Goal: Task Accomplishment & Management: Complete application form

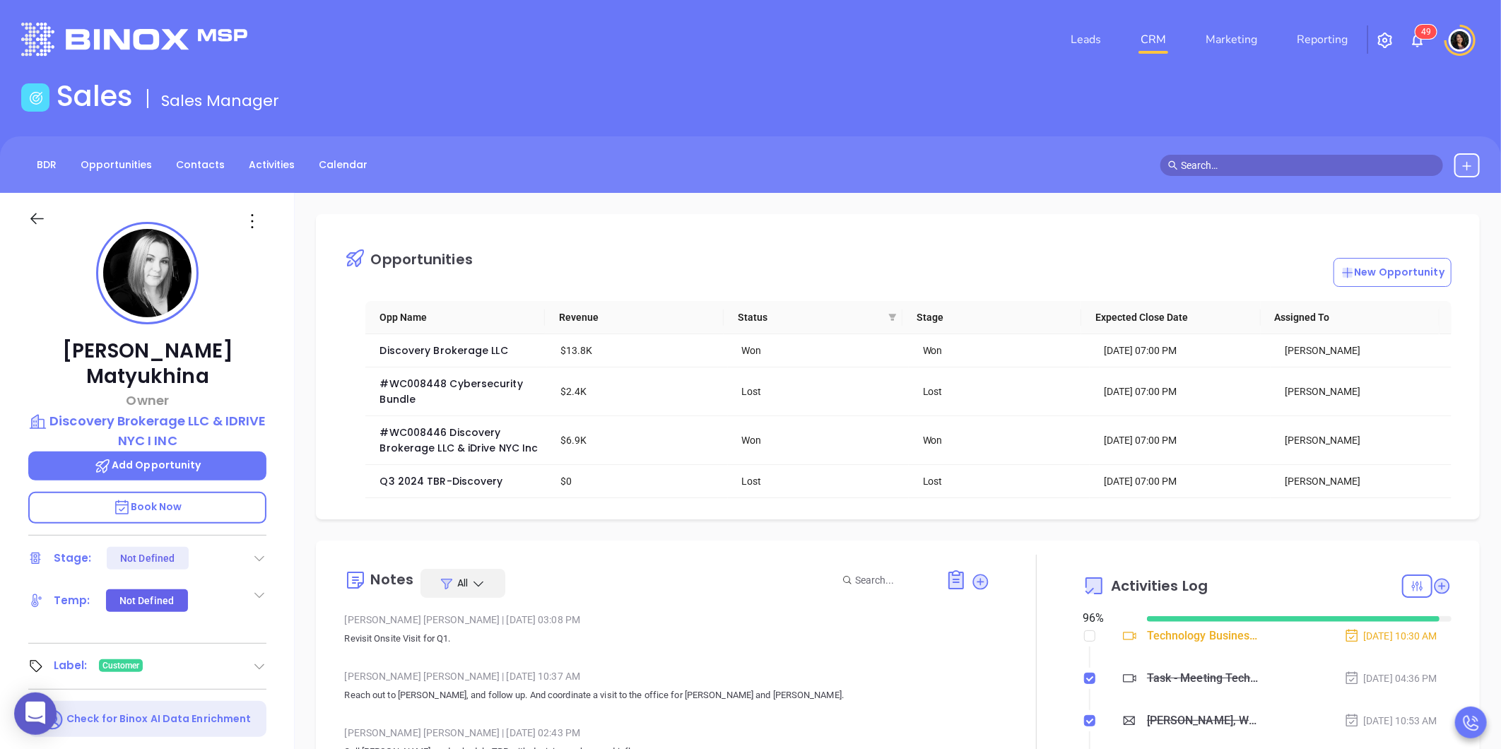
scroll to position [288, 0]
click at [1155, 31] on link "CRM" at bounding box center [1153, 39] width 37 height 28
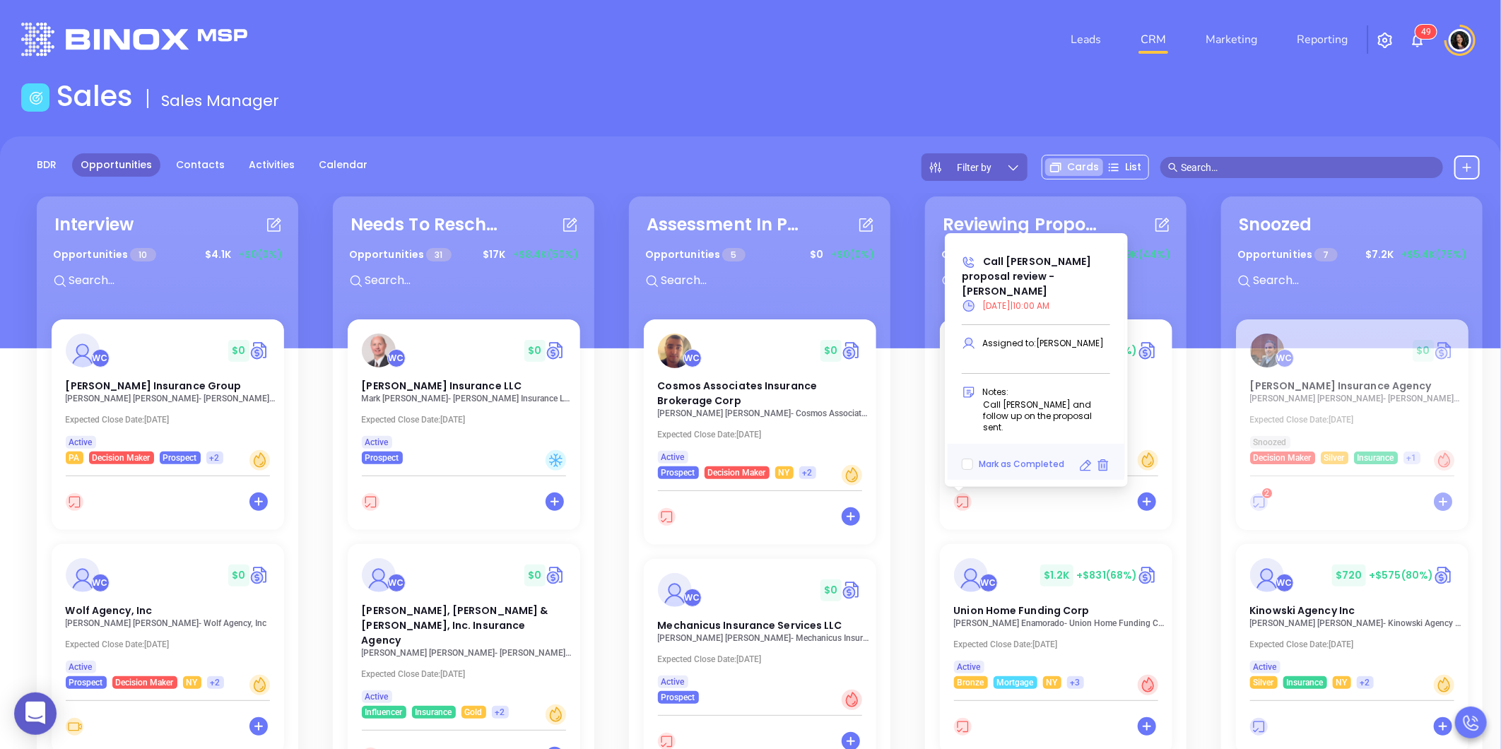
click at [1086, 465] on icon at bounding box center [1085, 466] width 14 height 14
click at [1083, 464] on icon at bounding box center [1085, 465] width 11 height 11
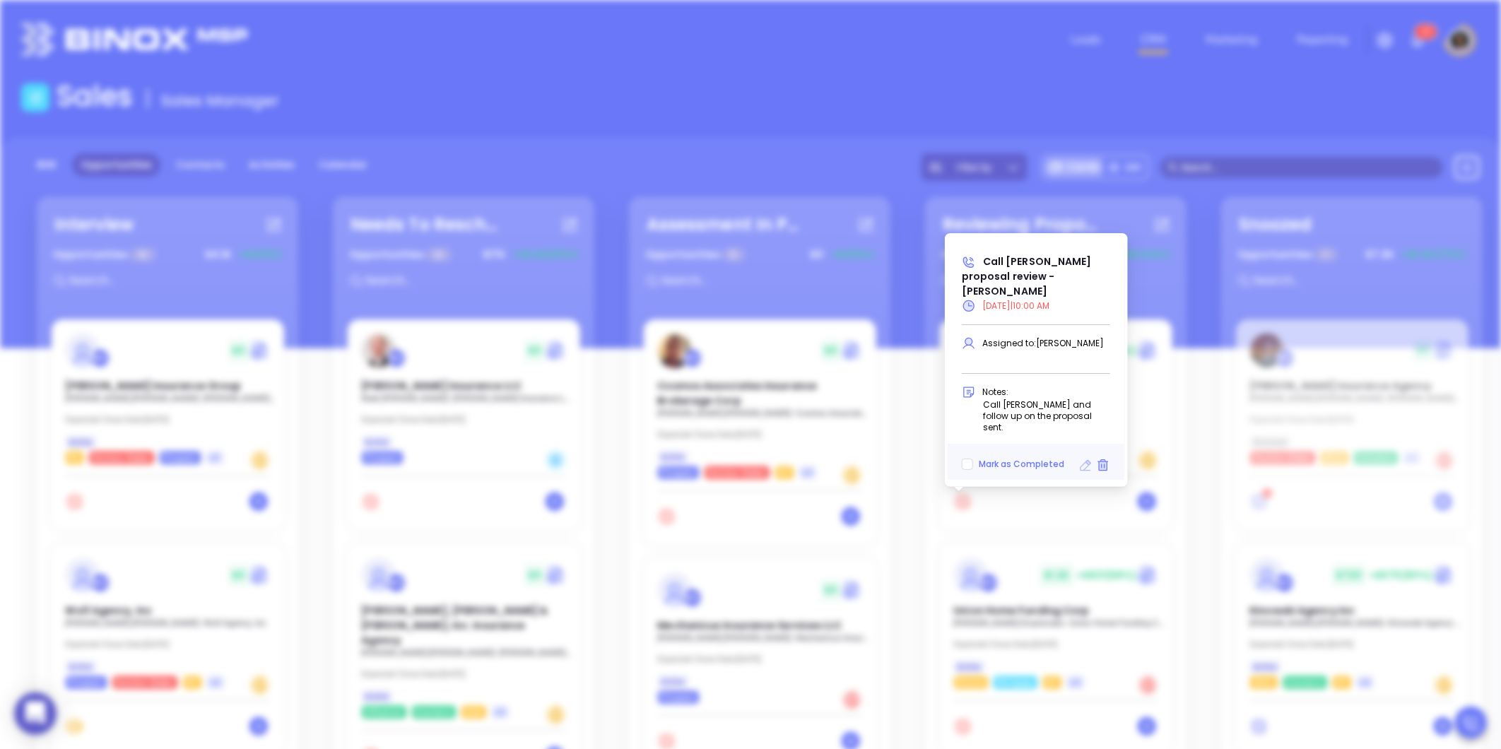
type input "[DATE]"
type input "Call [PERSON_NAME] proposal review - [PERSON_NAME]"
type input "Call"
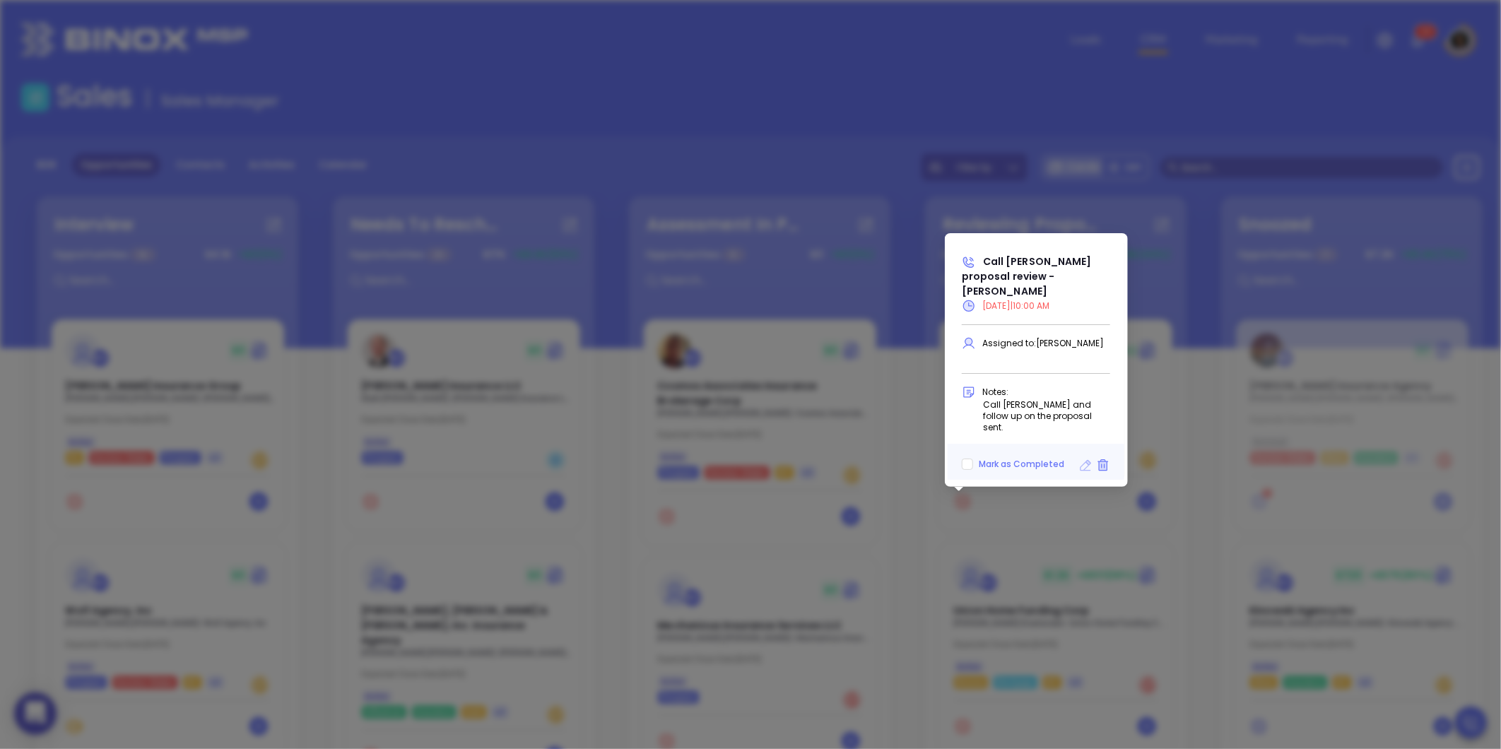
scroll to position [329, 0]
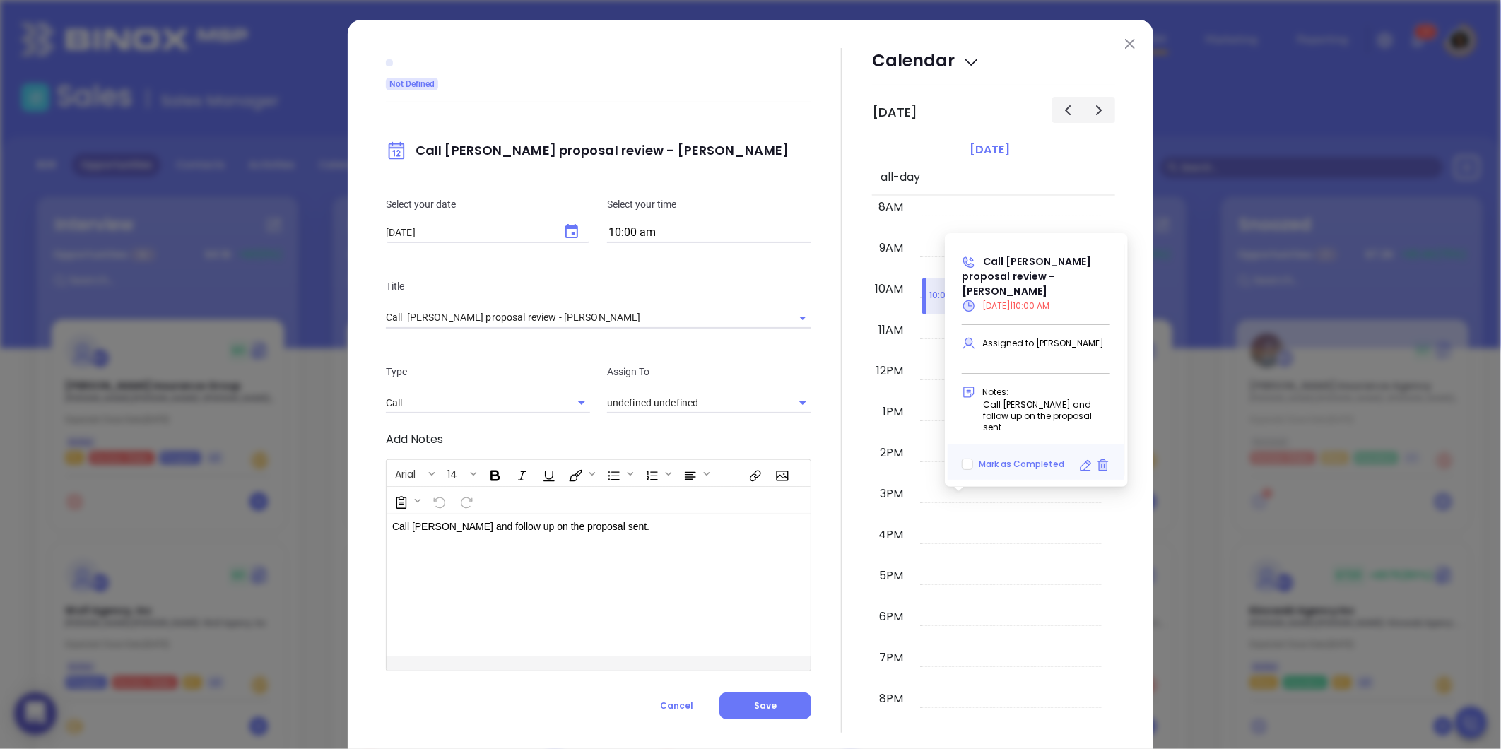
type input "[PERSON_NAME]"
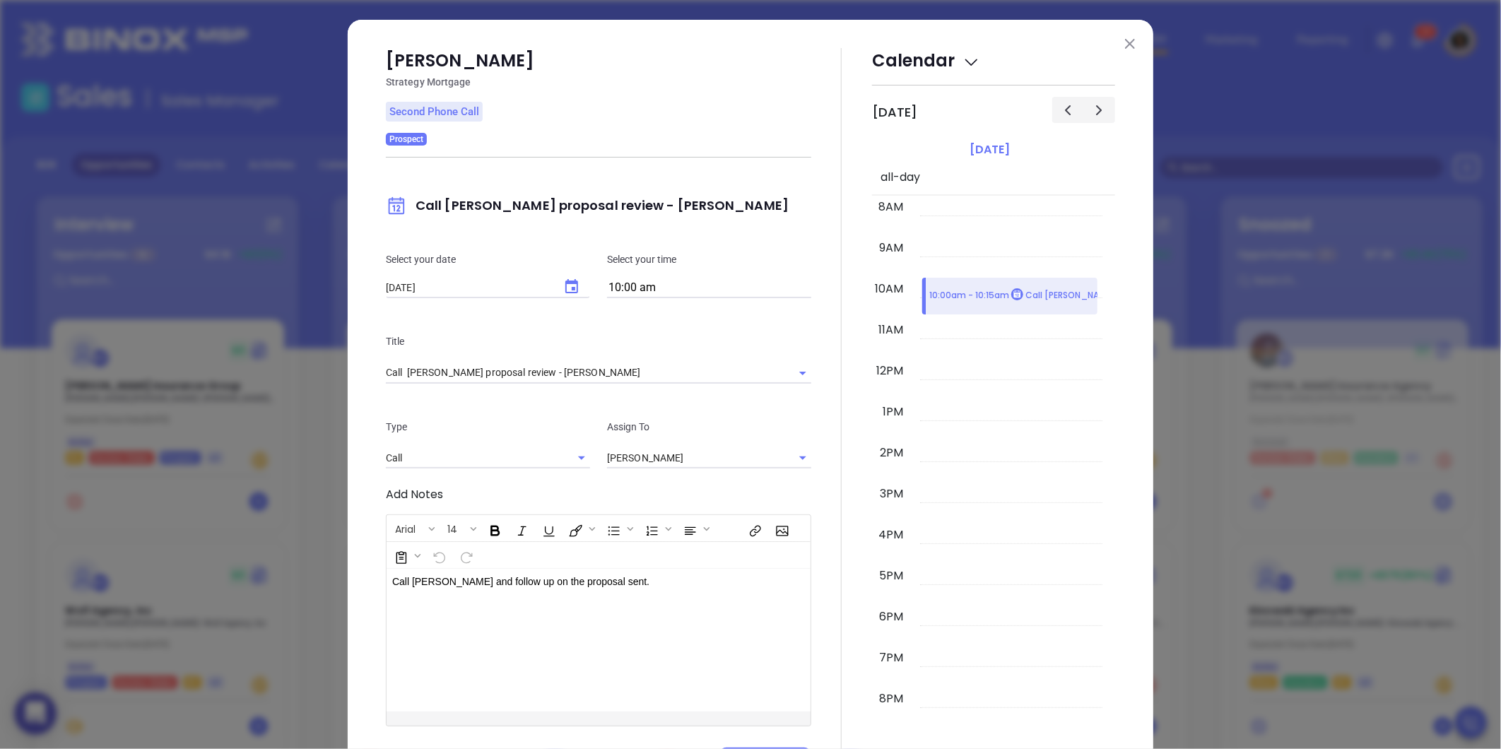
click at [1125, 47] on img at bounding box center [1130, 44] width 10 height 10
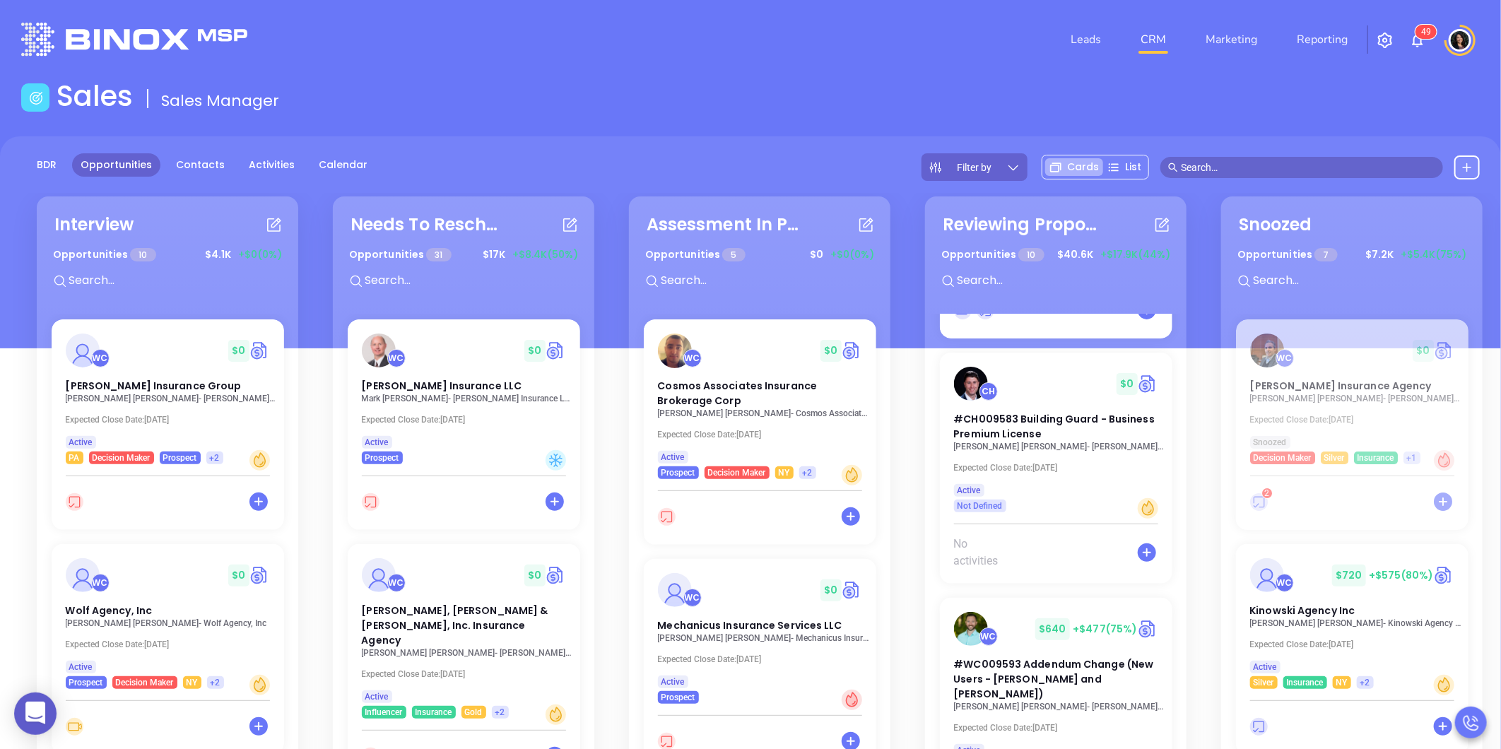
scroll to position [1583, 0]
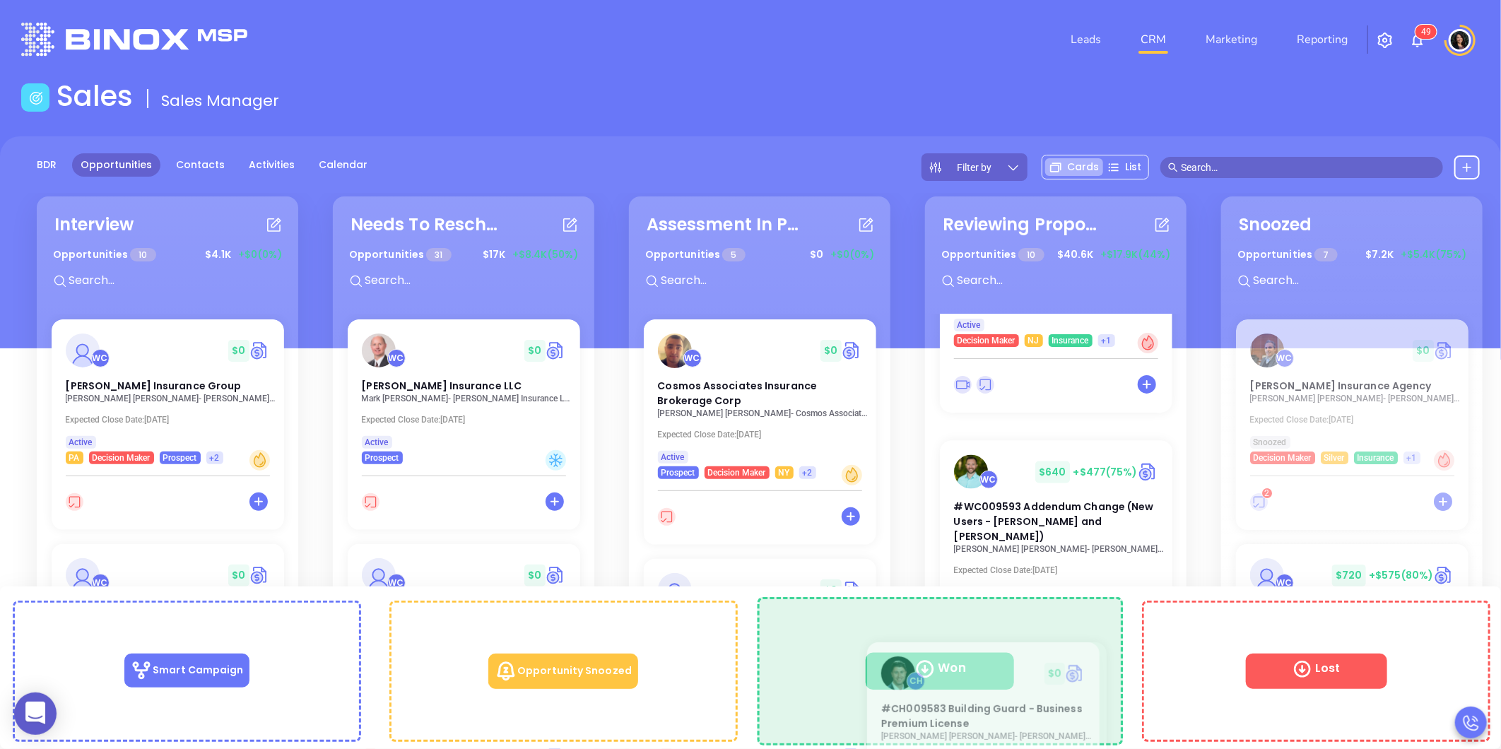
drag, startPoint x: 1028, startPoint y: 373, endPoint x: 957, endPoint y: 678, distance: 313.4
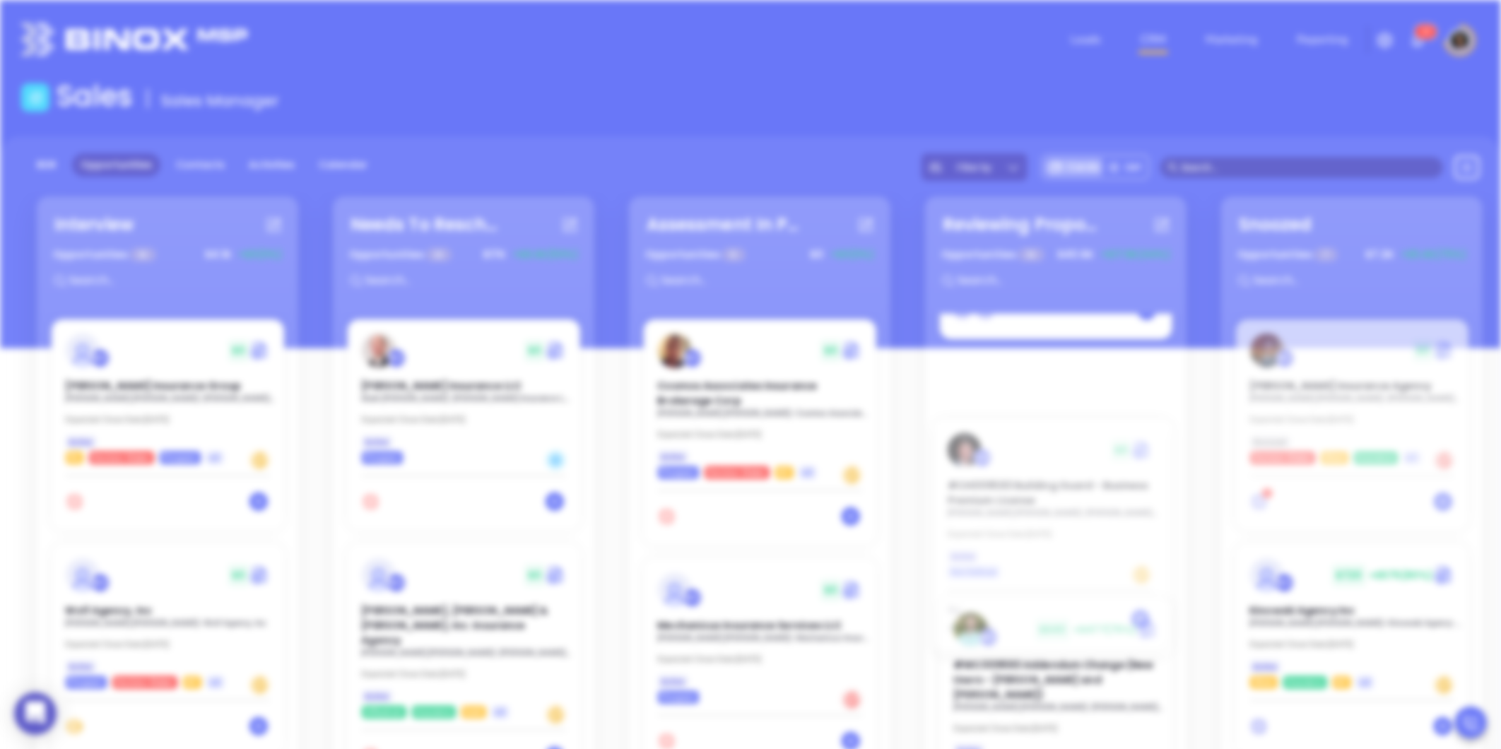
scroll to position [1485, 0]
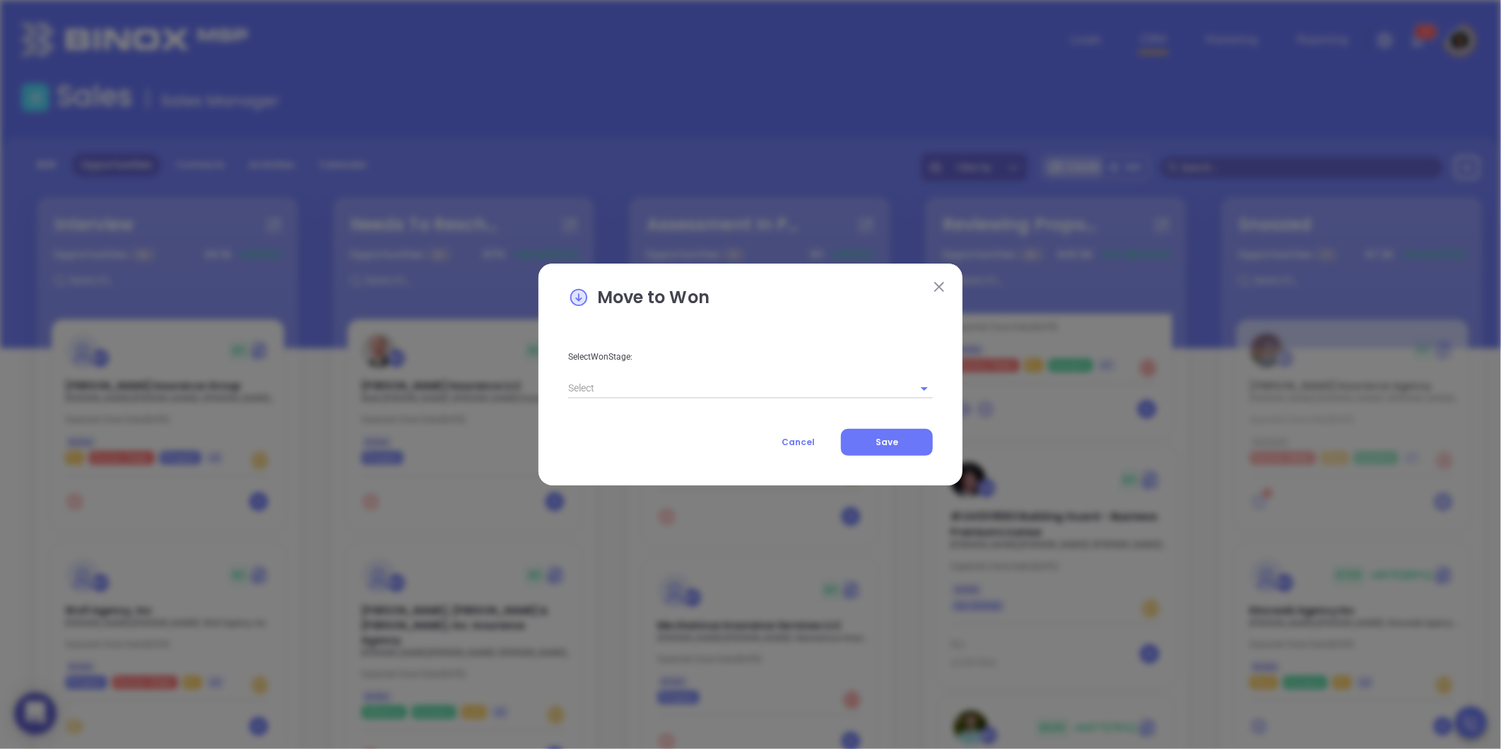
click at [675, 389] on input "text" at bounding box center [730, 388] width 325 height 20
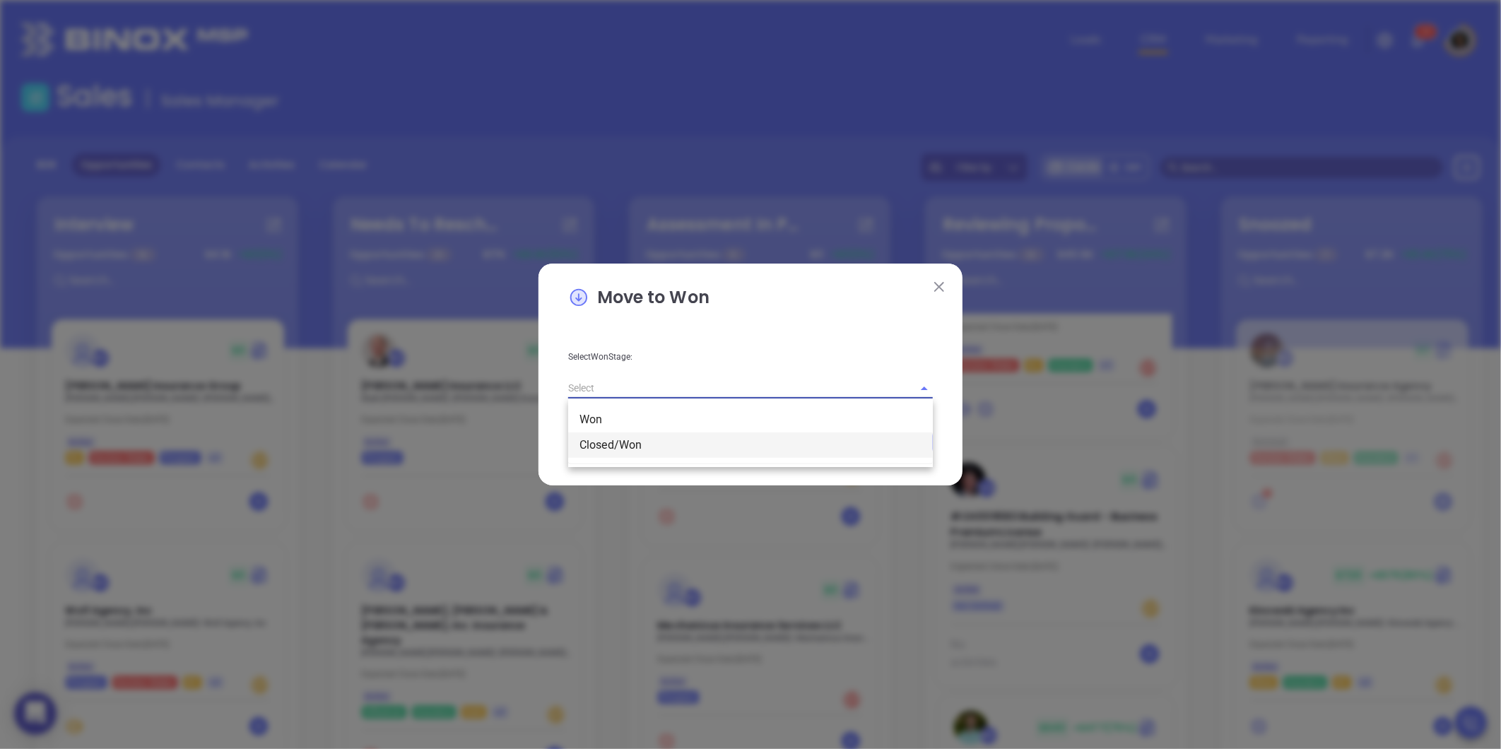
click at [612, 439] on li "Closed/Won" at bounding box center [750, 444] width 365 height 25
type input "Closed/Won"
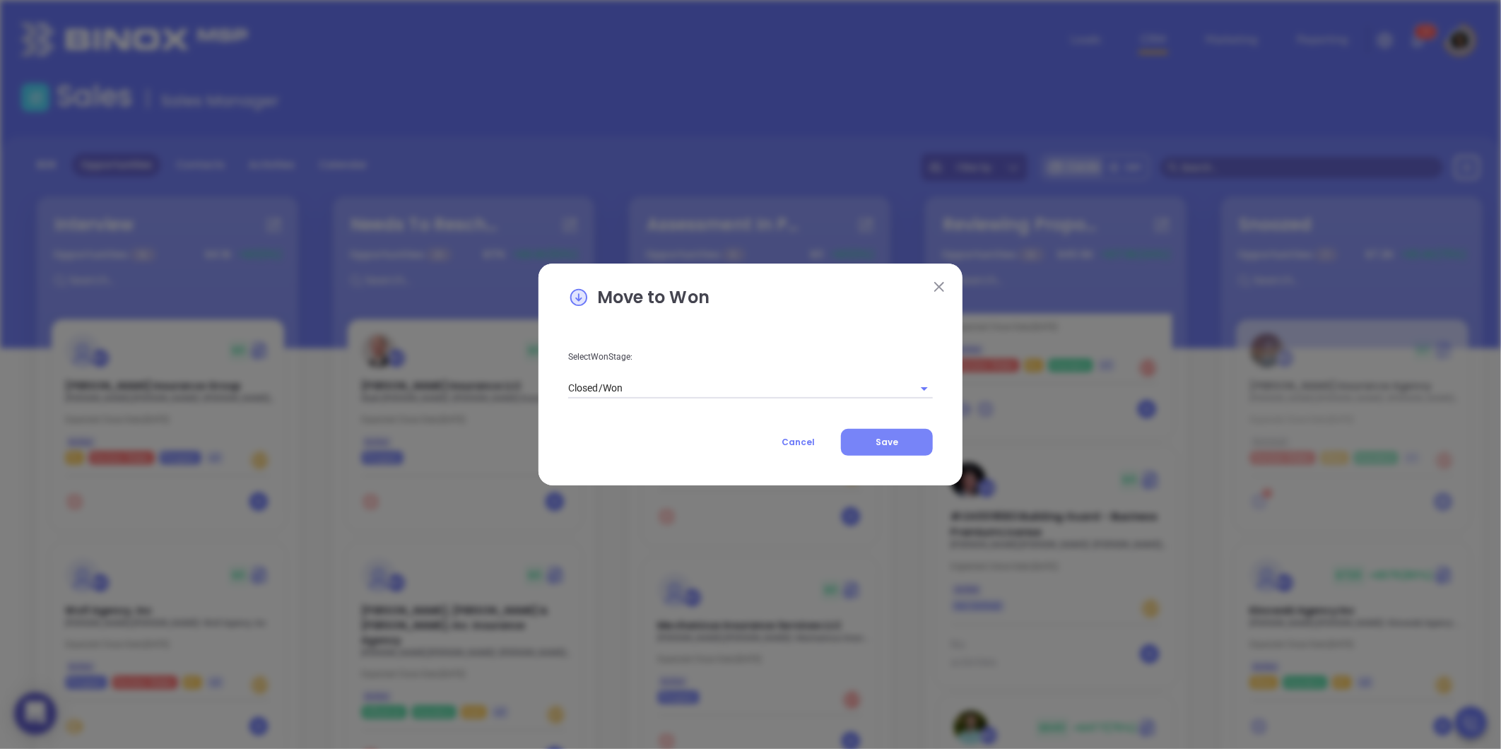
click at [881, 443] on span "Save" at bounding box center [886, 442] width 23 height 12
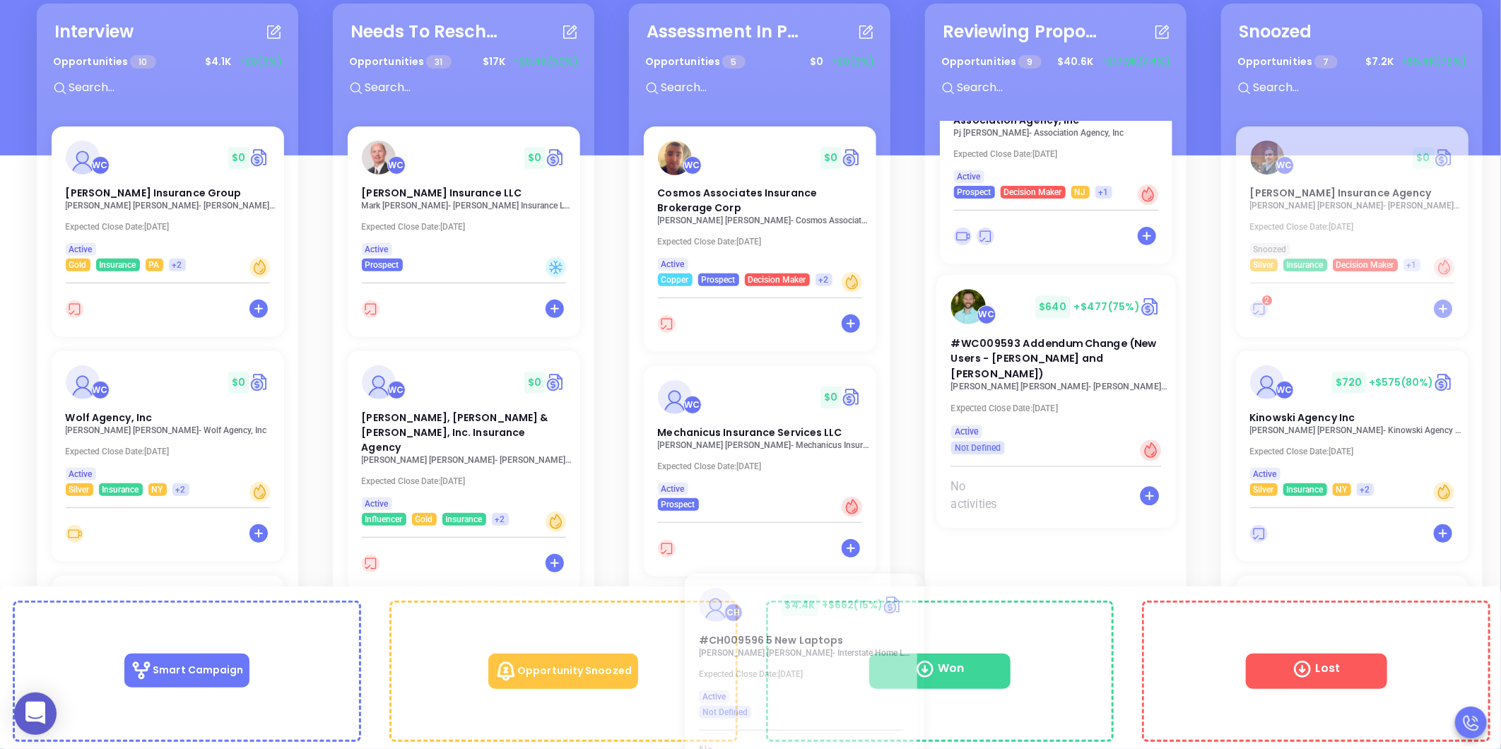
scroll to position [1465, 0]
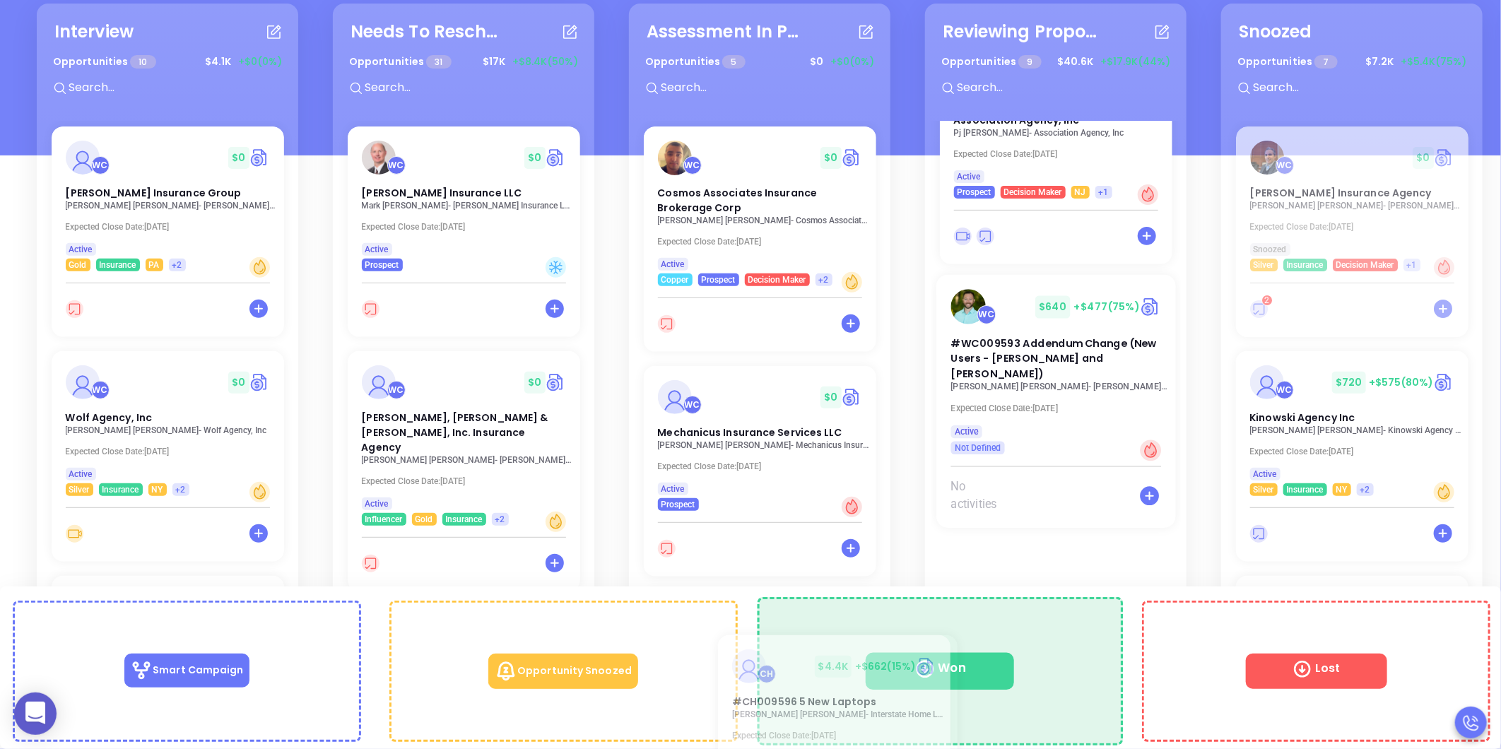
drag, startPoint x: 1015, startPoint y: 534, endPoint x: 904, endPoint y: 671, distance: 176.3
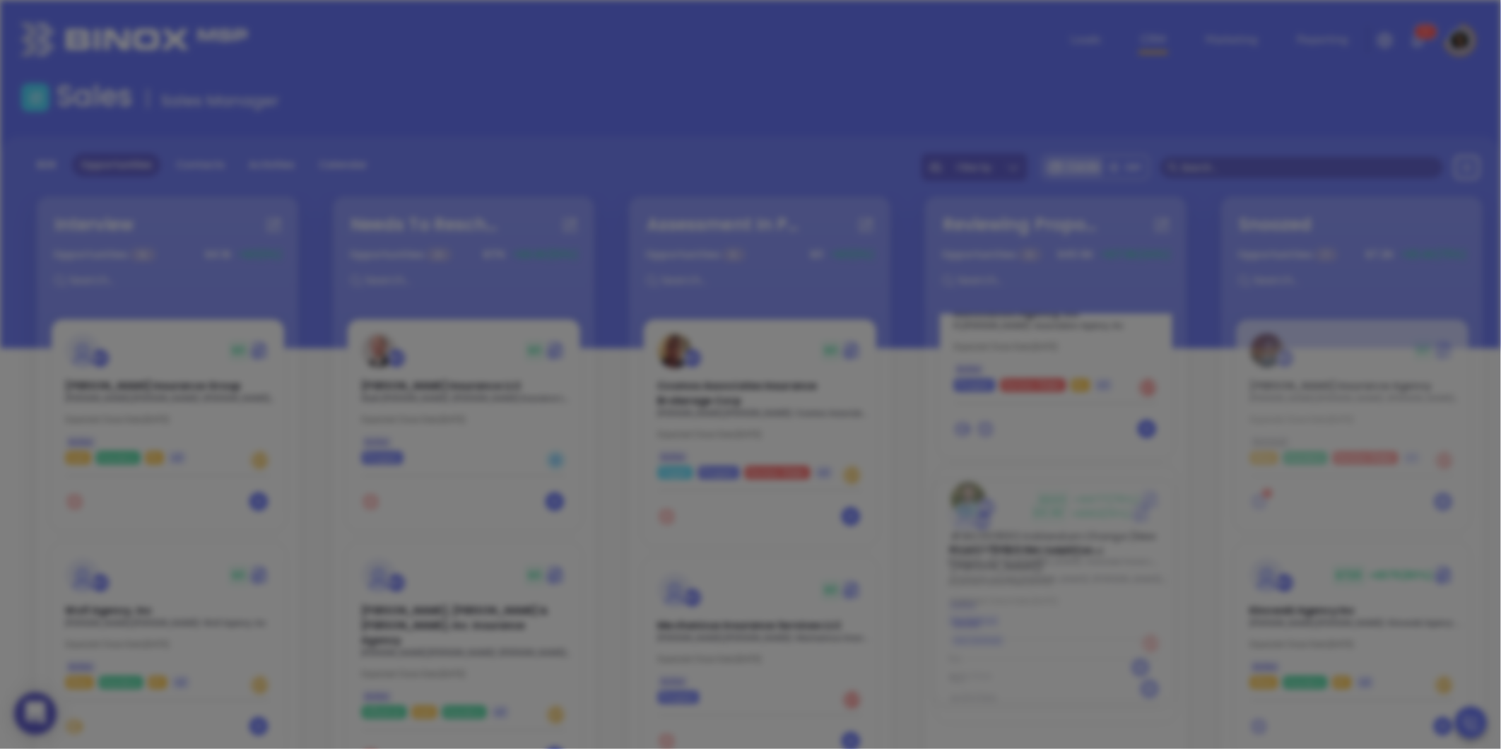
scroll to position [0, 0]
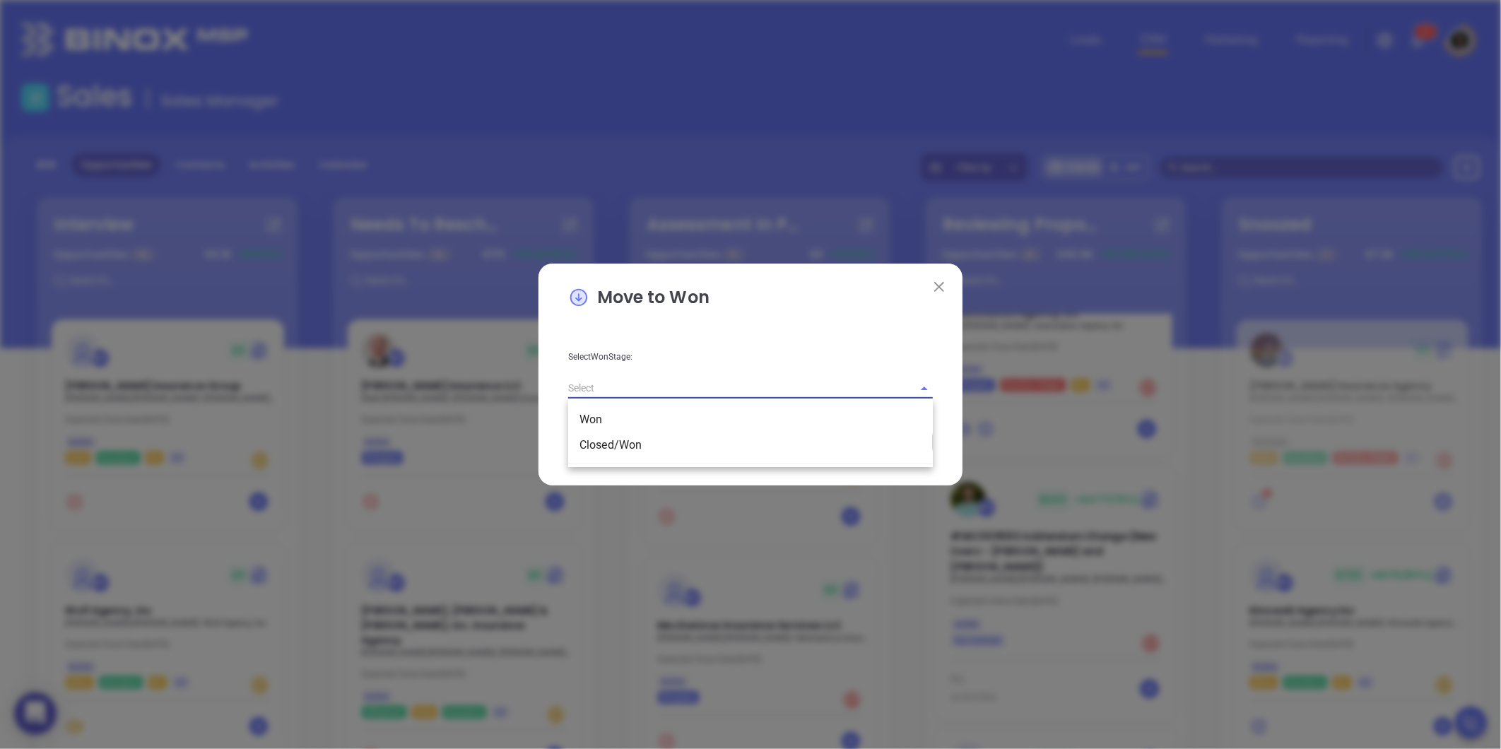
click at [803, 379] on input "text" at bounding box center [730, 388] width 325 height 20
click at [661, 459] on ul "Won Closed/Won" at bounding box center [750, 432] width 365 height 62
click at [634, 444] on li "Closed/Won" at bounding box center [750, 444] width 365 height 25
type input "Closed/Won"
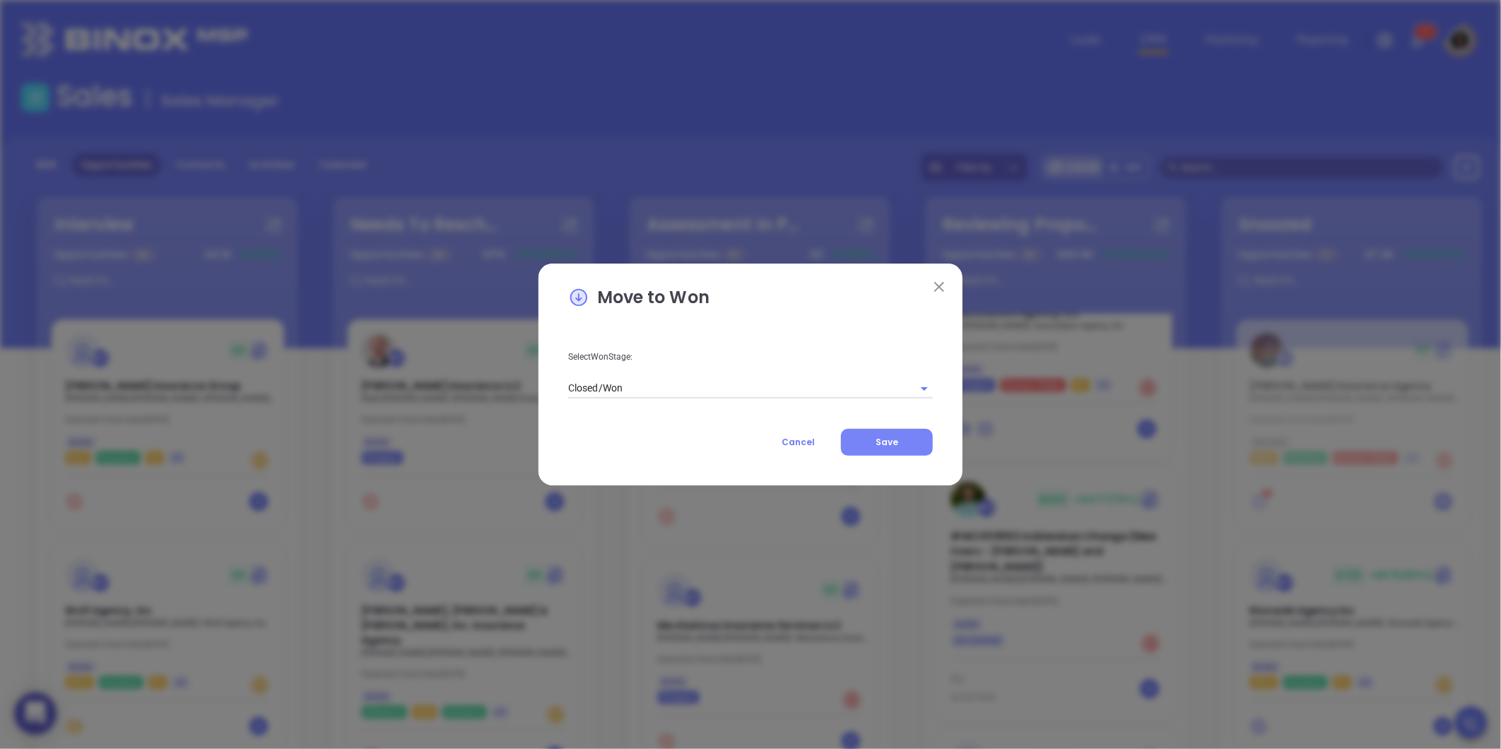
click at [874, 443] on button "Save" at bounding box center [887, 442] width 92 height 27
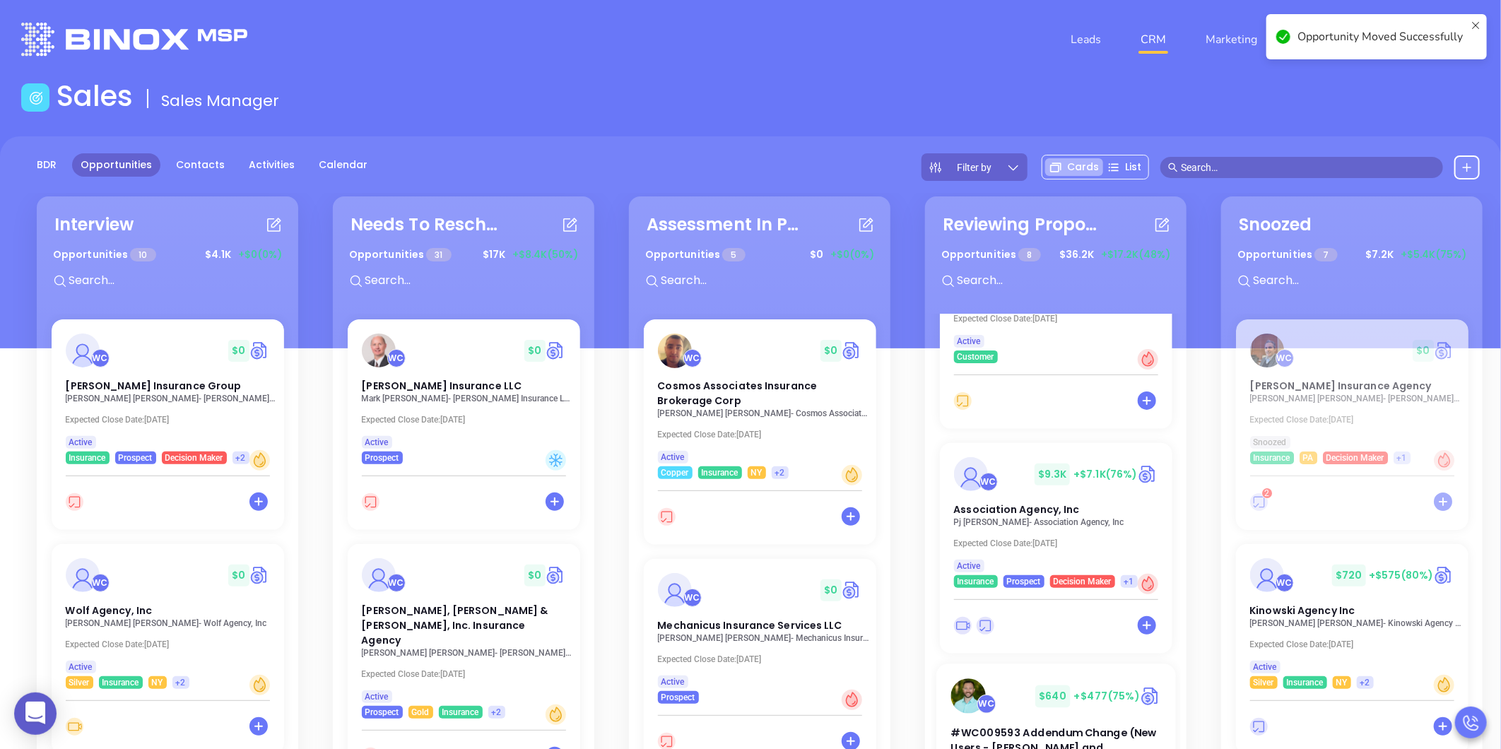
scroll to position [1235, 0]
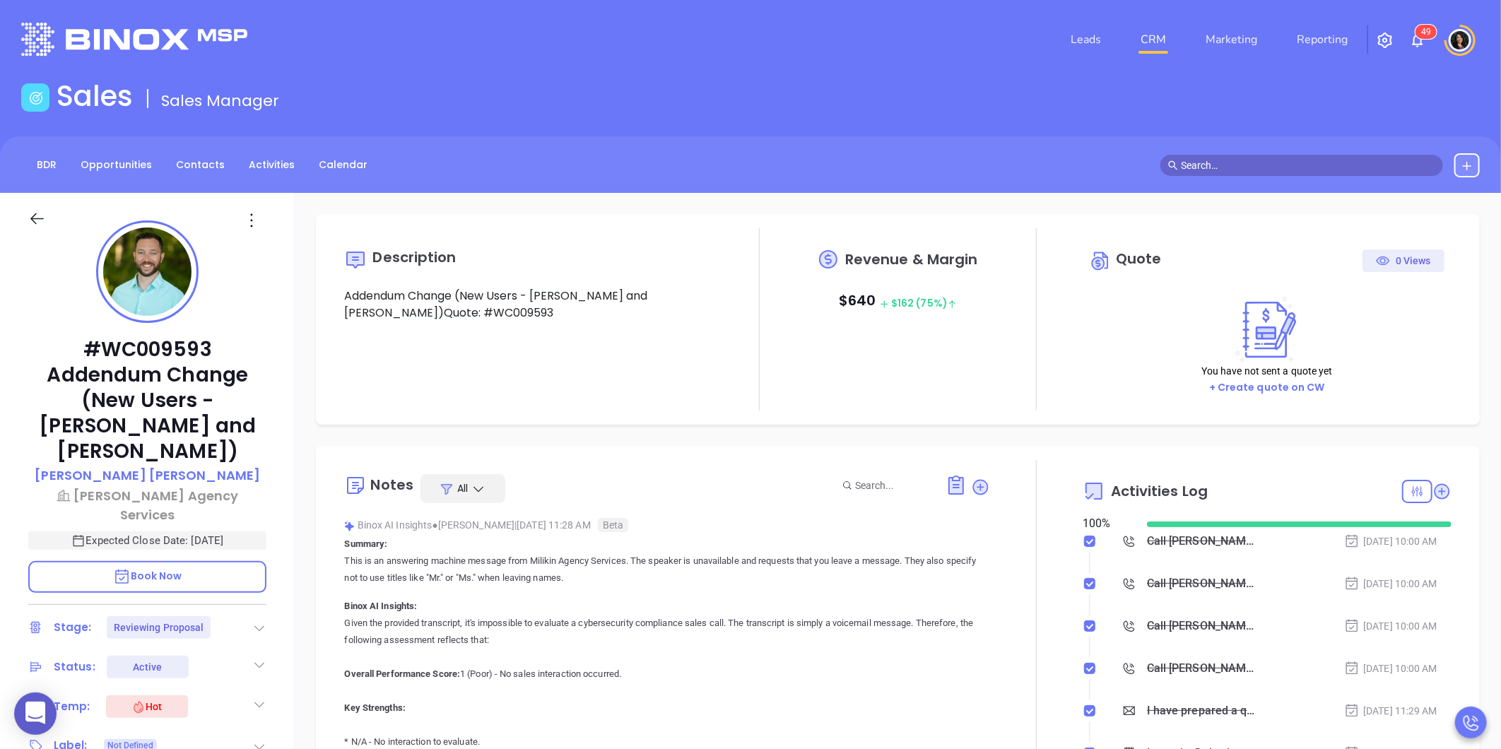
type input "08/20/2025"
type input "Carla Humber"
click at [1434, 490] on icon at bounding box center [1441, 491] width 14 height 14
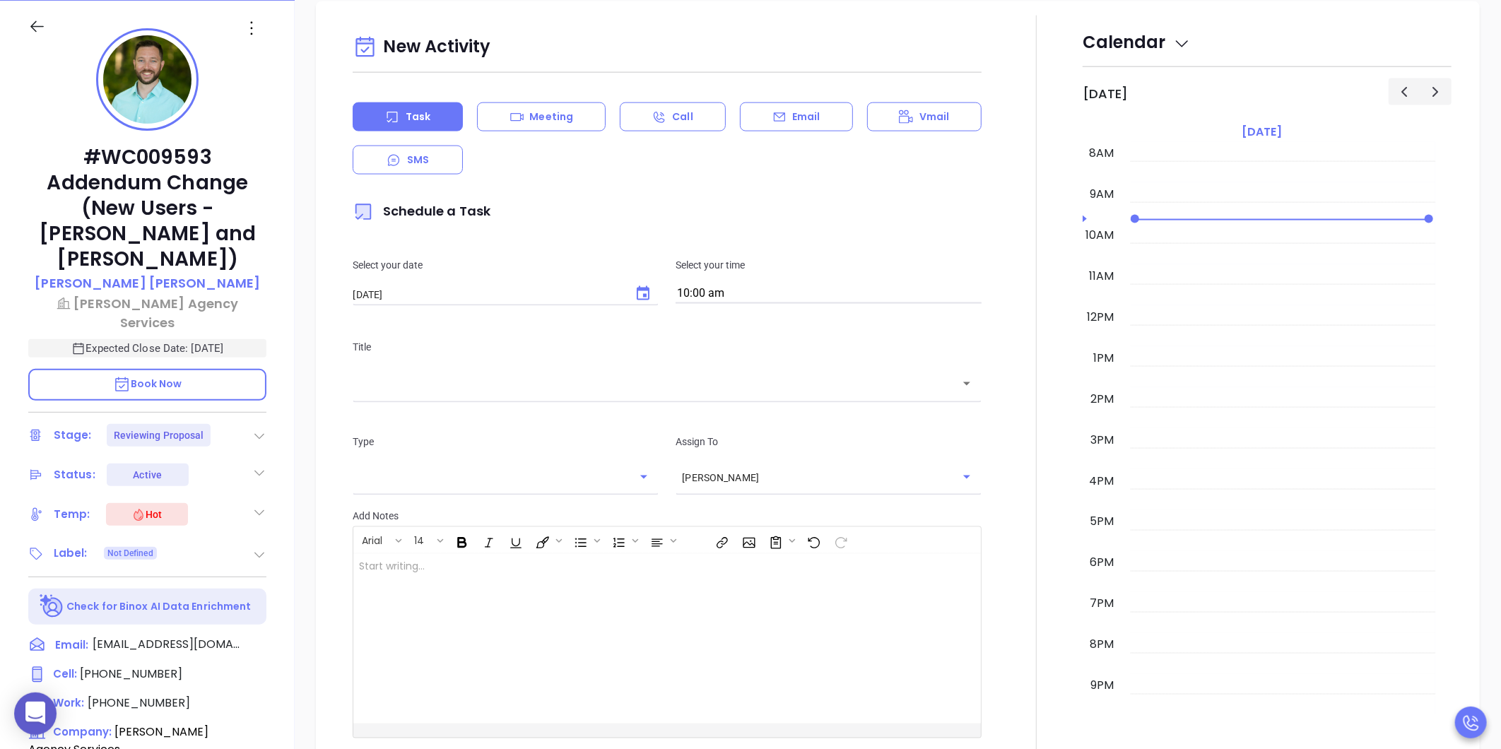
scroll to position [193, 0]
click at [637, 287] on icon "Choose date, selected date is Aug 20, 2025" at bounding box center [643, 292] width 13 height 14
click at [456, 463] on button "20" at bounding box center [466, 461] width 25 height 25
click at [482, 384] on input "text" at bounding box center [656, 383] width 595 height 16
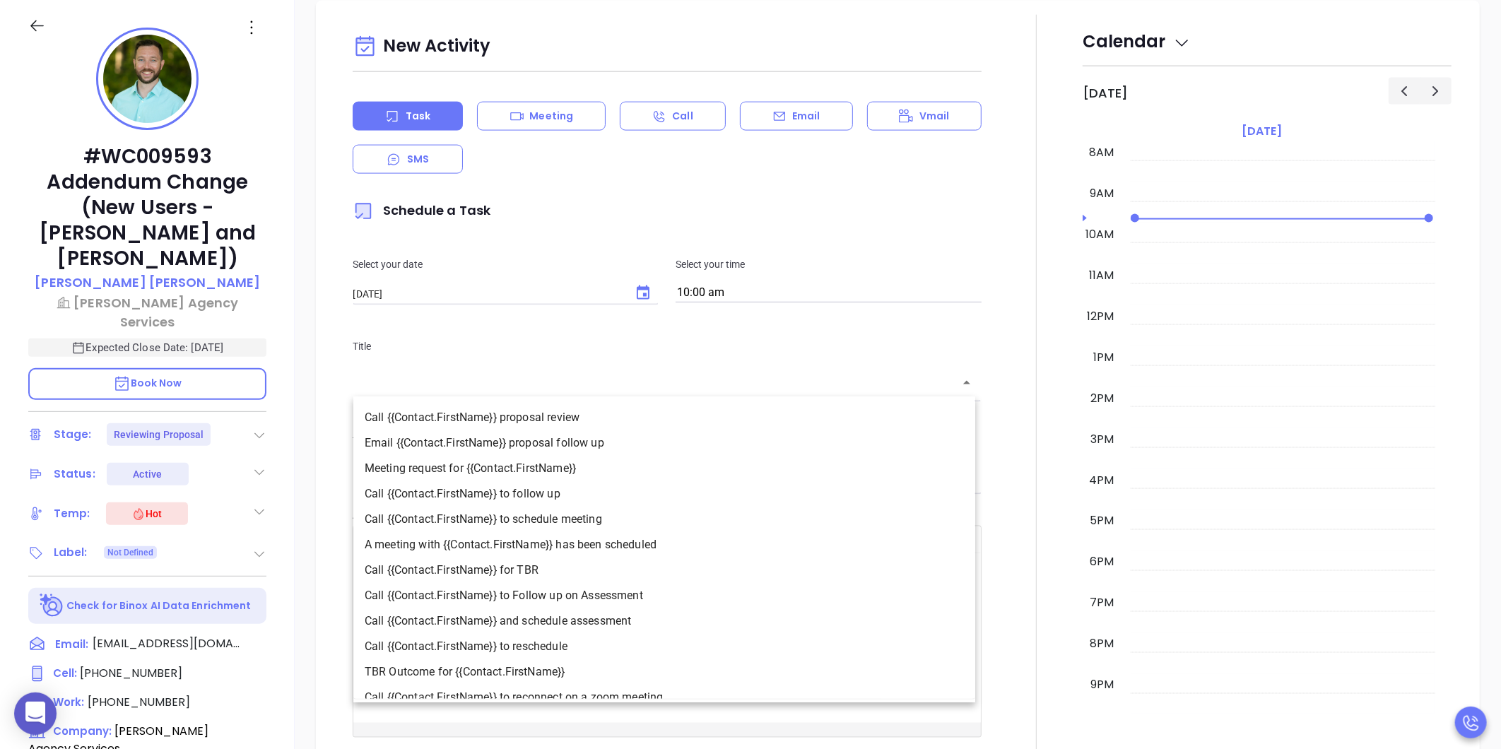
click at [475, 411] on li "Call {{Contact.FirstName}} proposal review" at bounding box center [664, 417] width 622 height 25
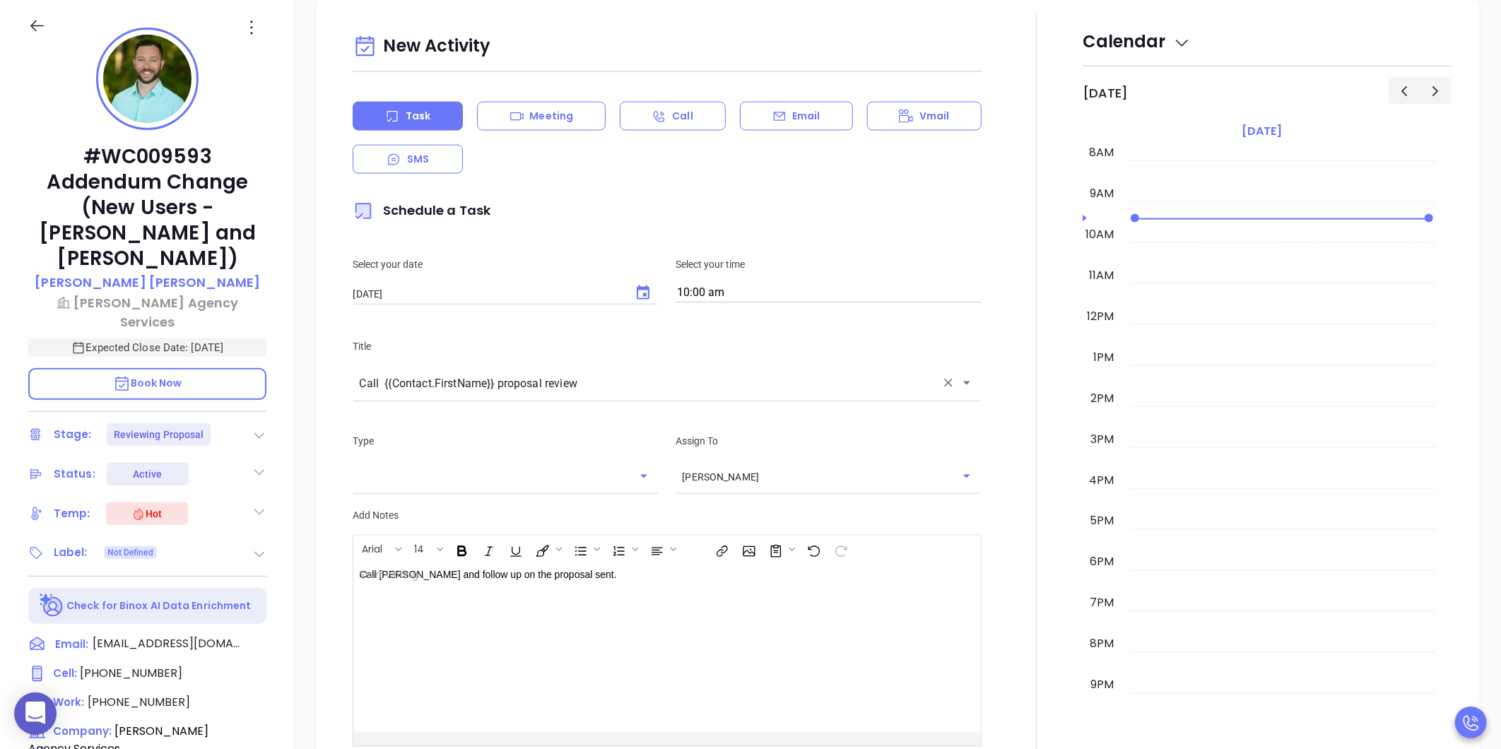
type input "Call Matthew proposal review"
type input "Call"
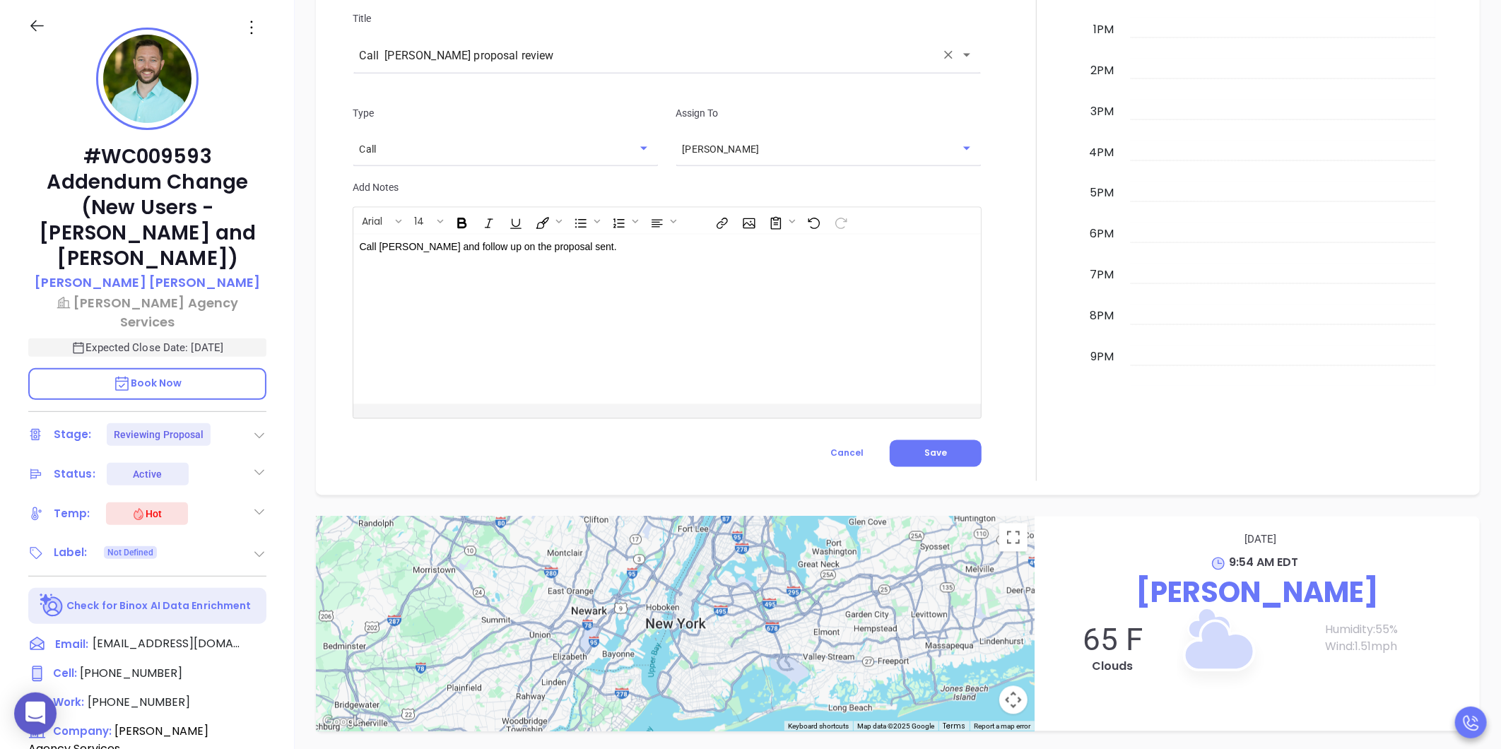
scroll to position [1557, 0]
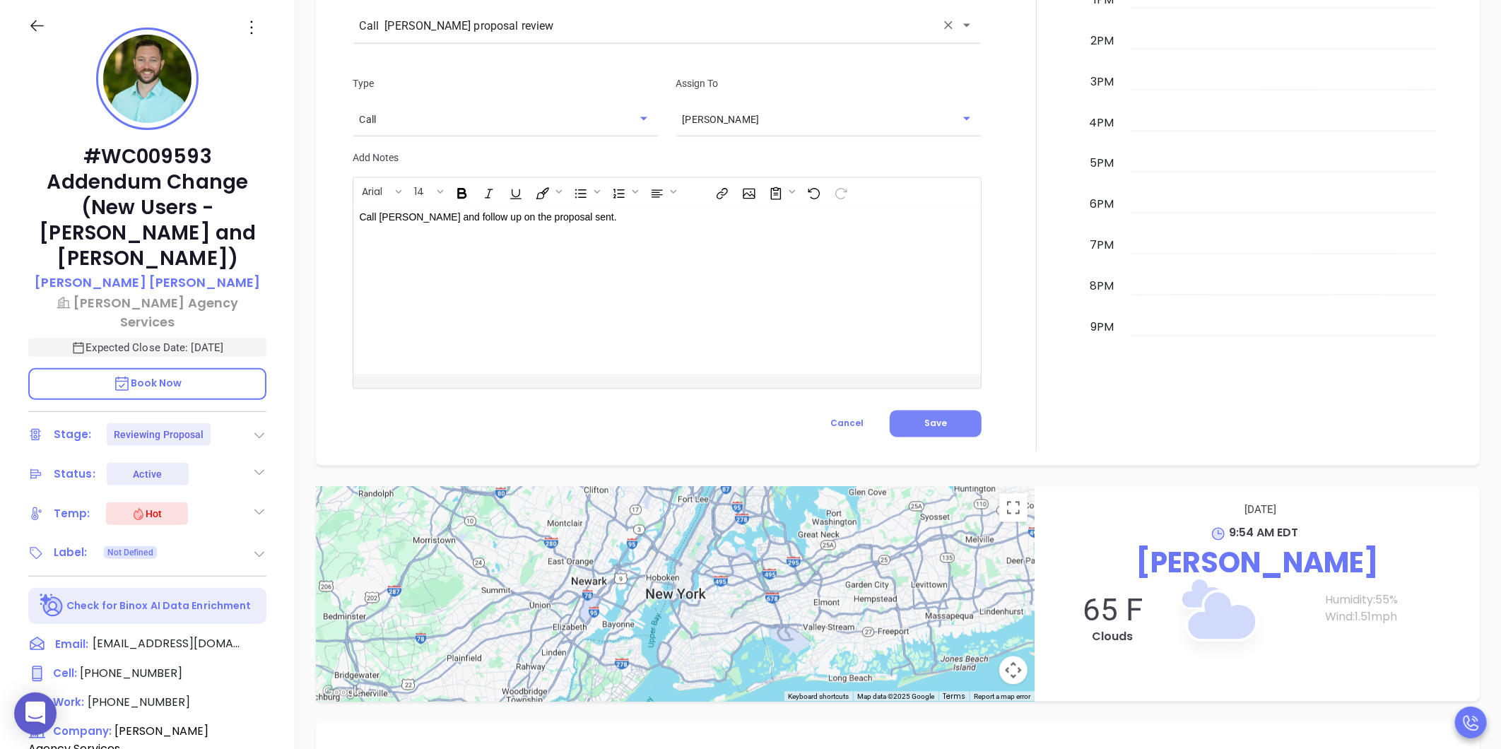
click at [930, 428] on button "Save" at bounding box center [936, 423] width 92 height 27
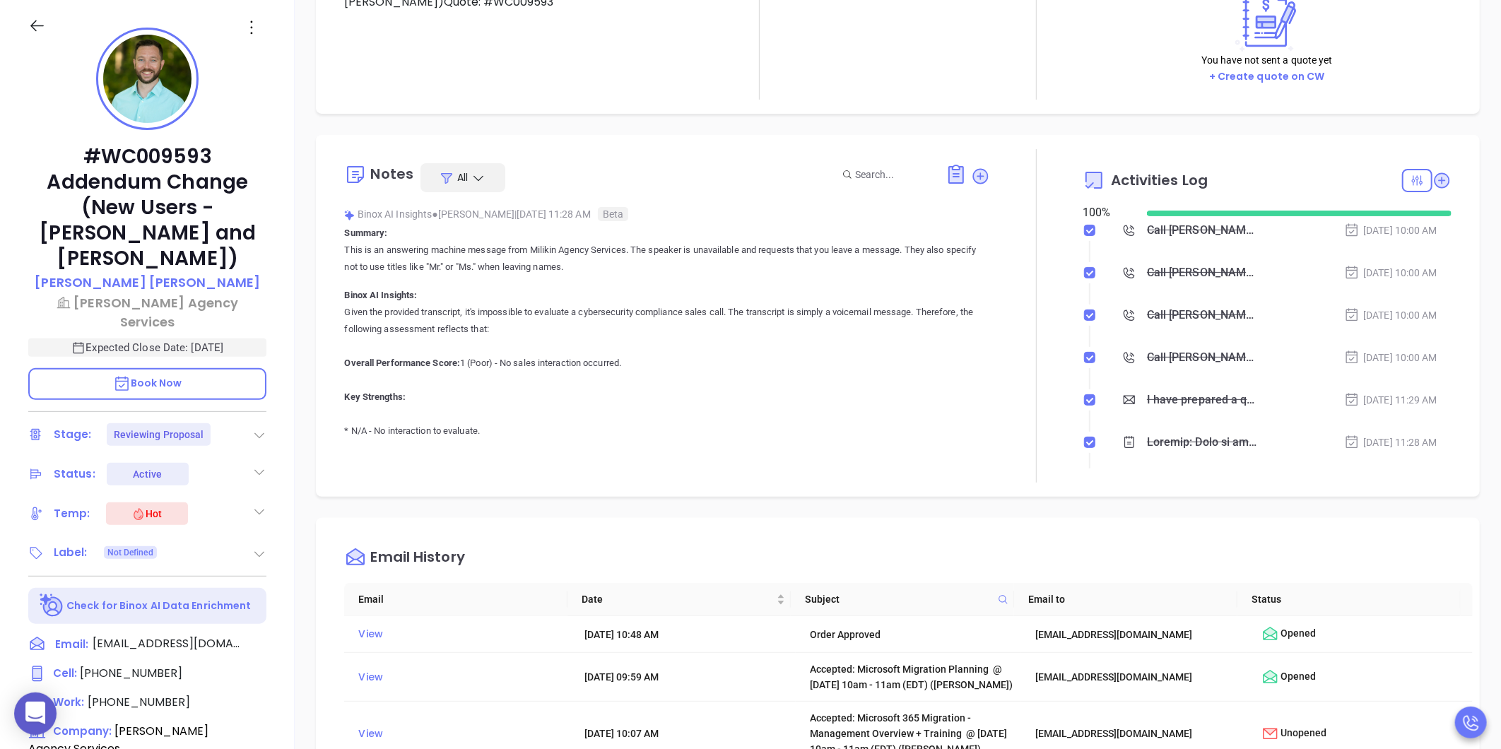
scroll to position [6, 0]
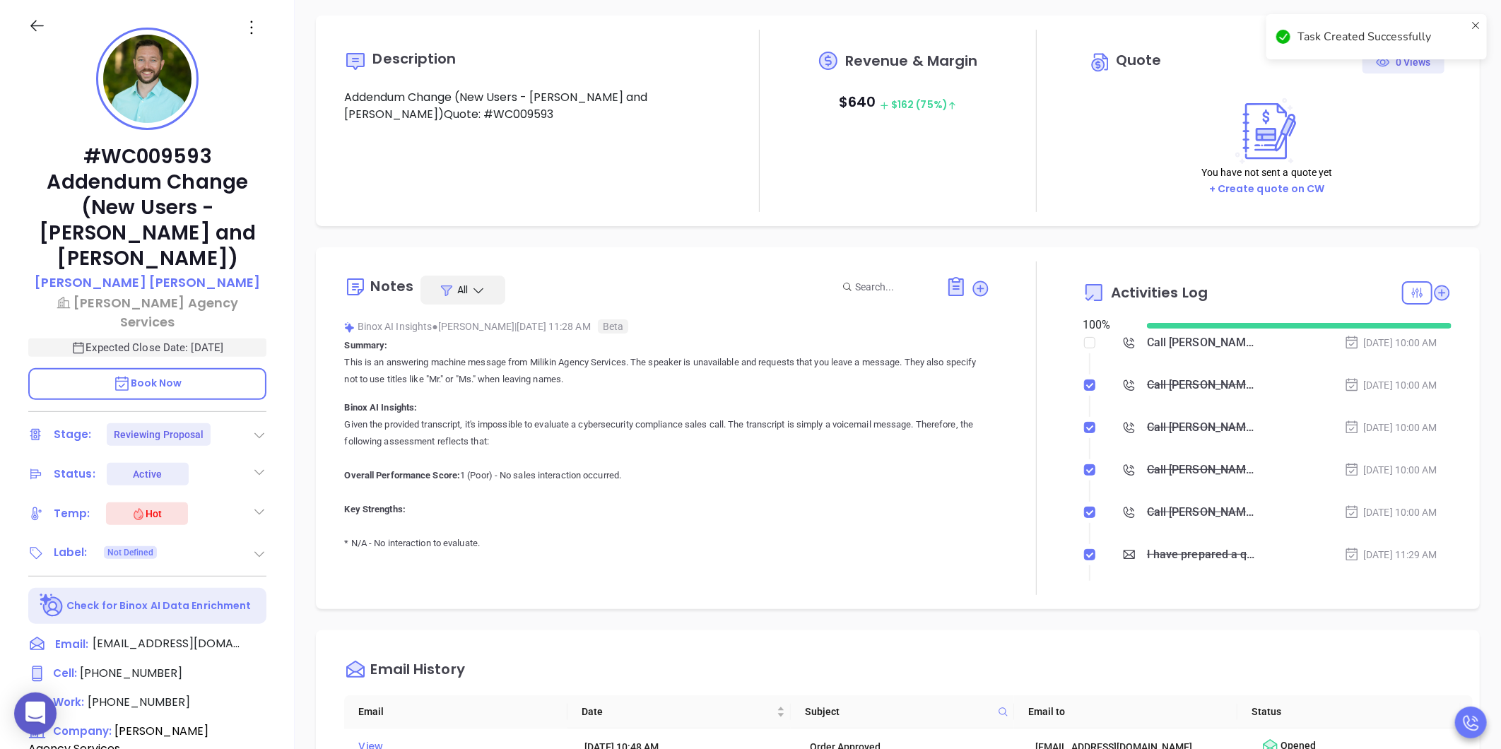
checkbox input "false"
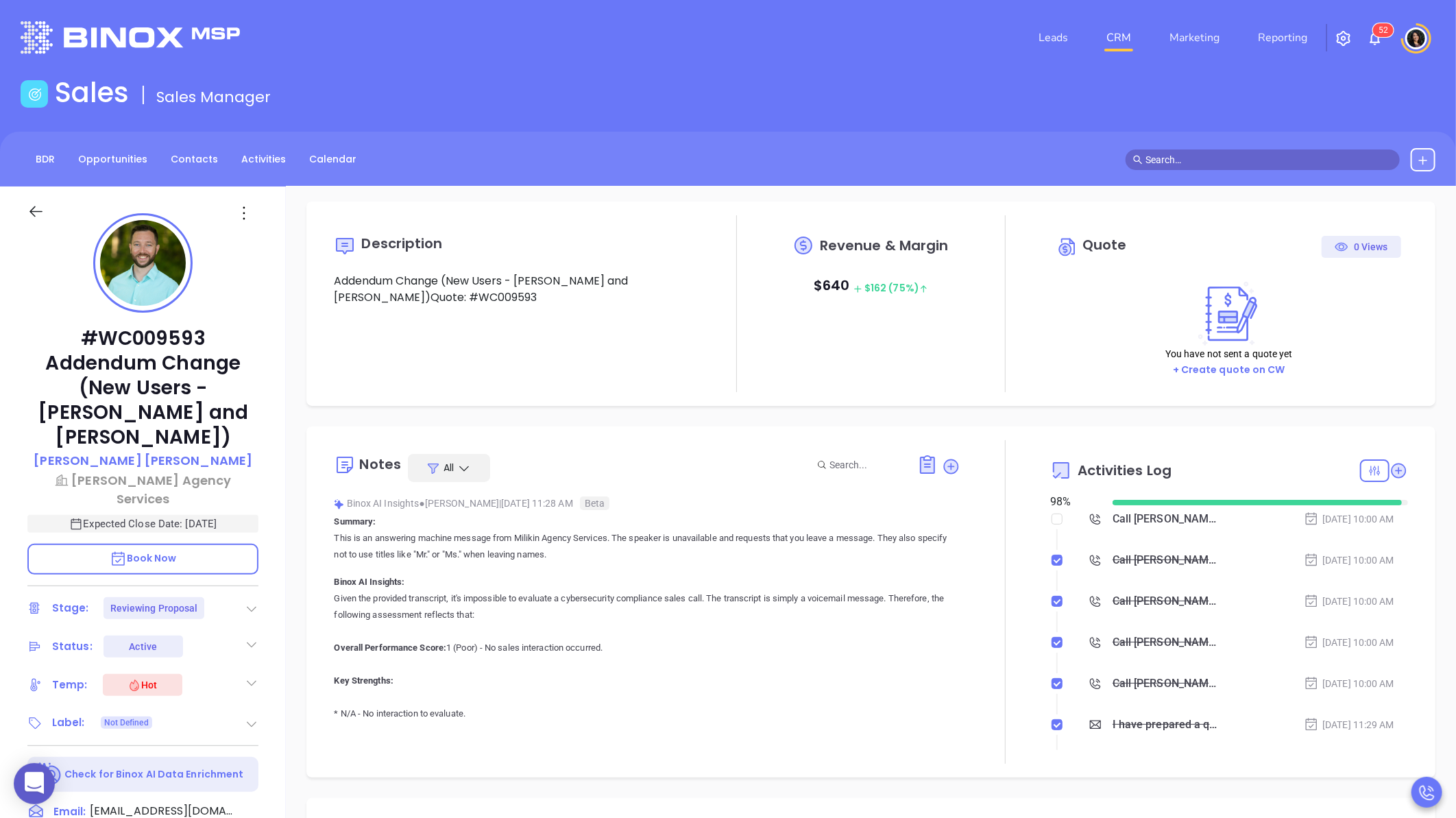
scroll to position [0, 0]
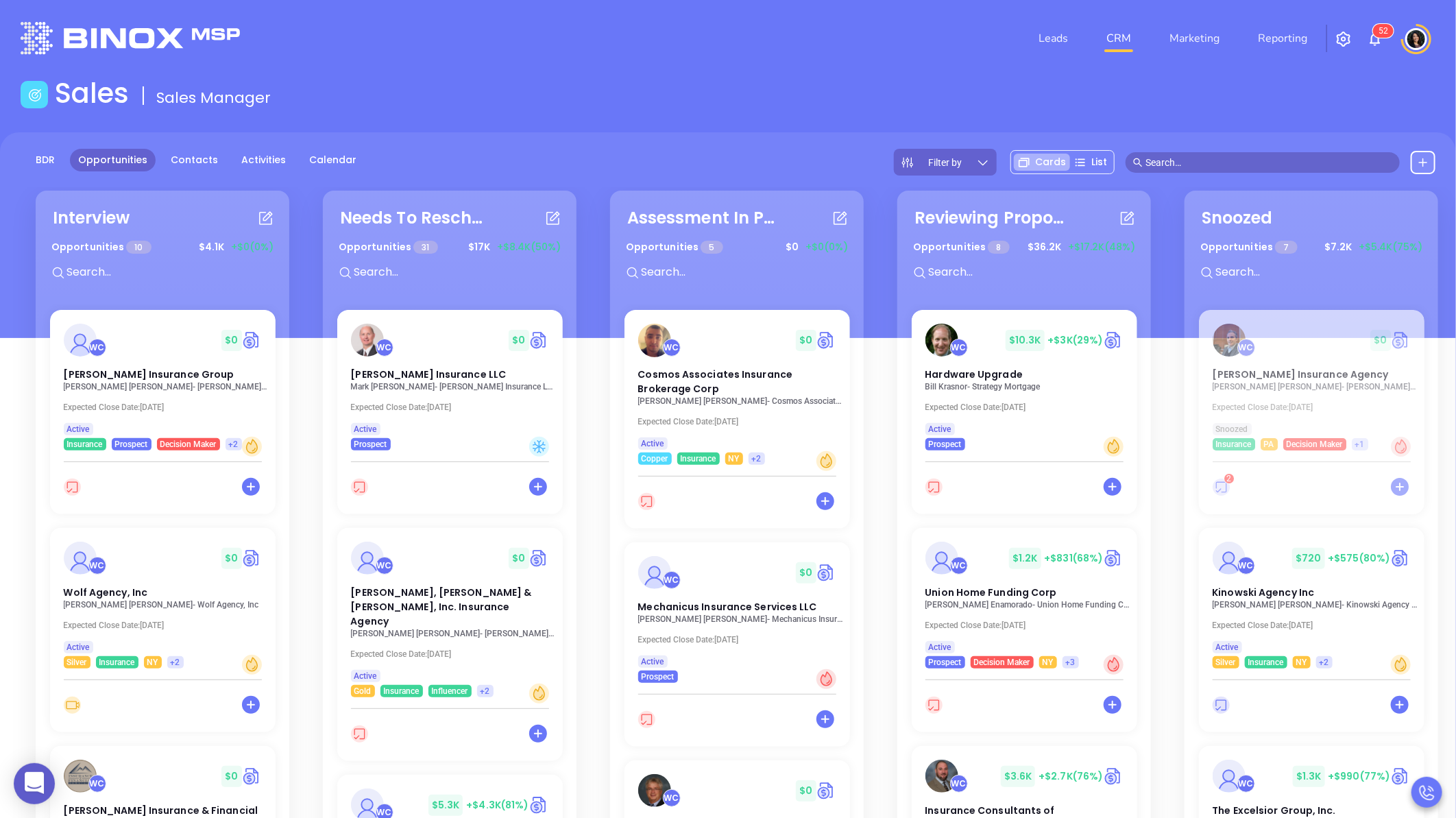
drag, startPoint x: 1125, startPoint y: 32, endPoint x: 1025, endPoint y: 0, distance: 105.0
click at [1122, 32] on link "CRM" at bounding box center [1118, 38] width 36 height 27
click at [475, 91] on div "Sales Sales Manager" at bounding box center [728, 96] width 1431 height 39
